Goal: Communication & Community: Ask a question

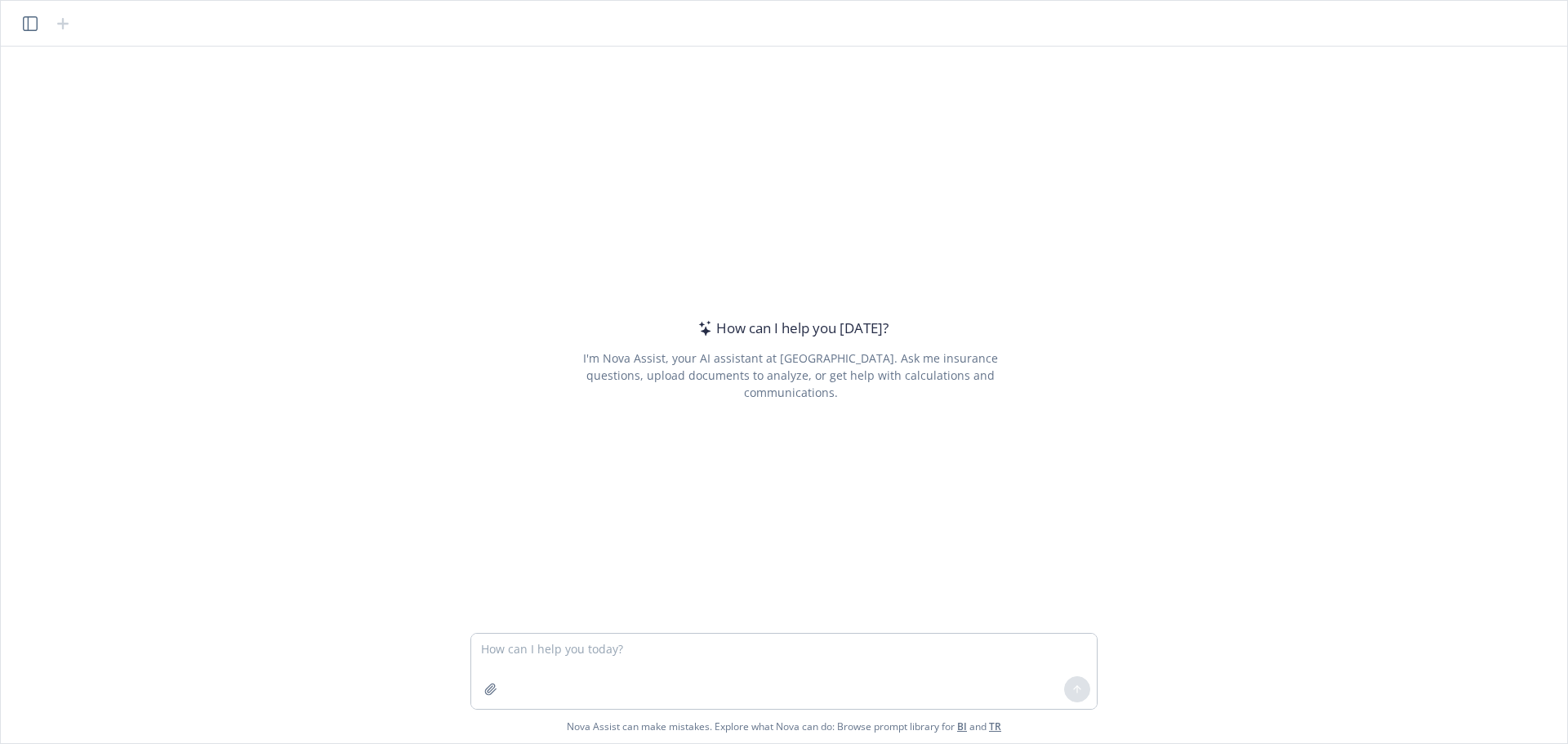
click at [630, 662] on textarea at bounding box center [784, 670] width 626 height 75
type textarea "Are you working [DATE]?"
